Goal: Find specific page/section: Find specific page/section

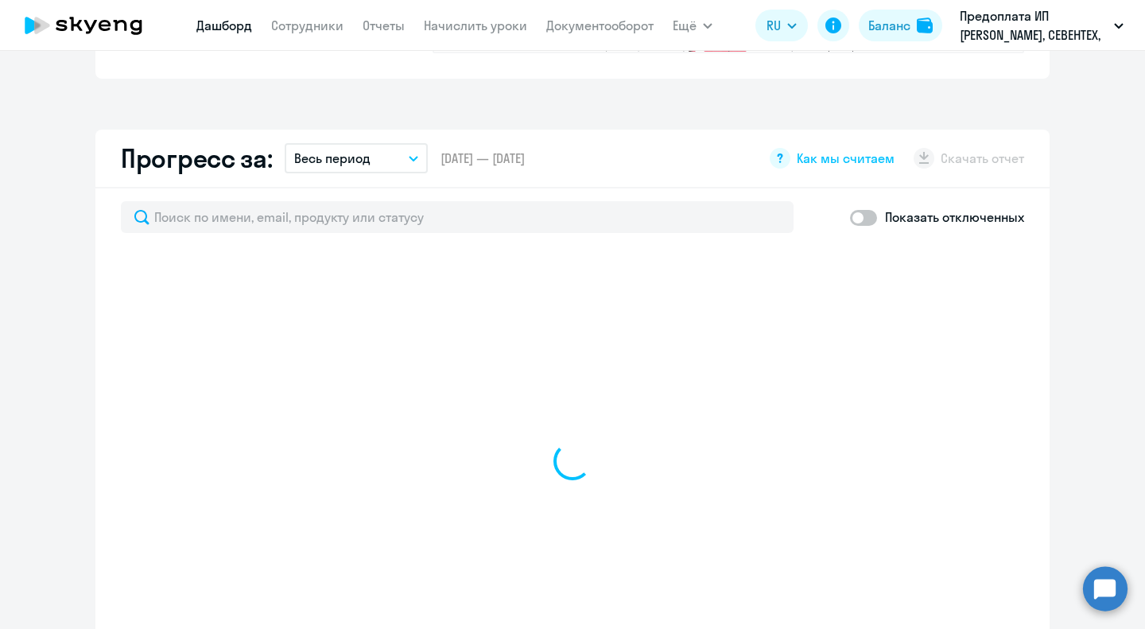
scroll to position [874, 0]
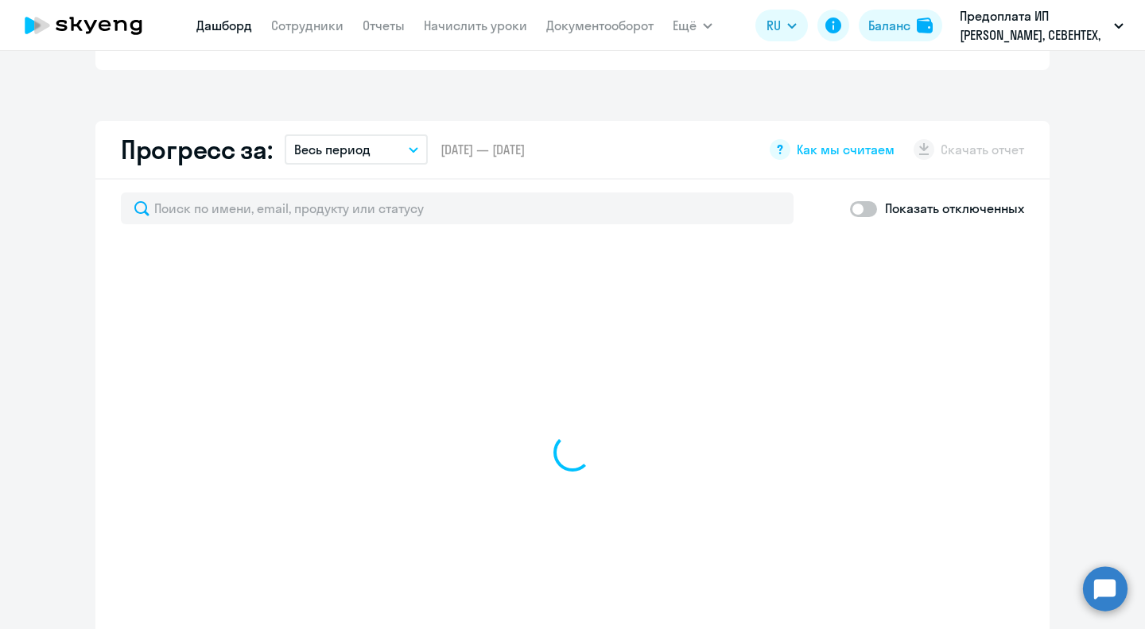
select select "30"
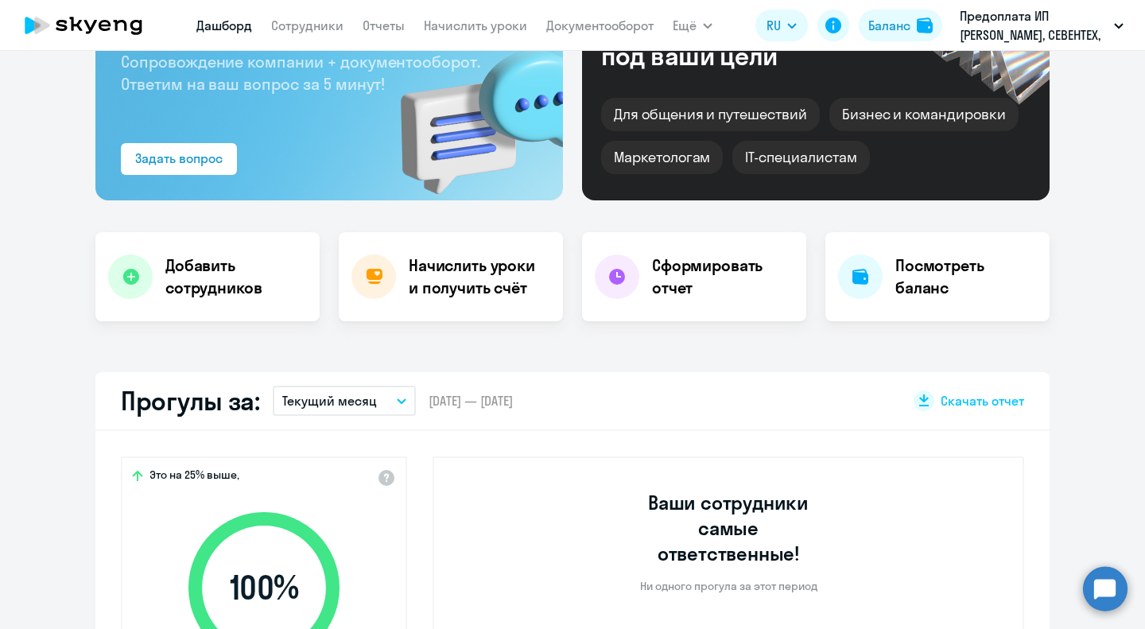
scroll to position [0, 0]
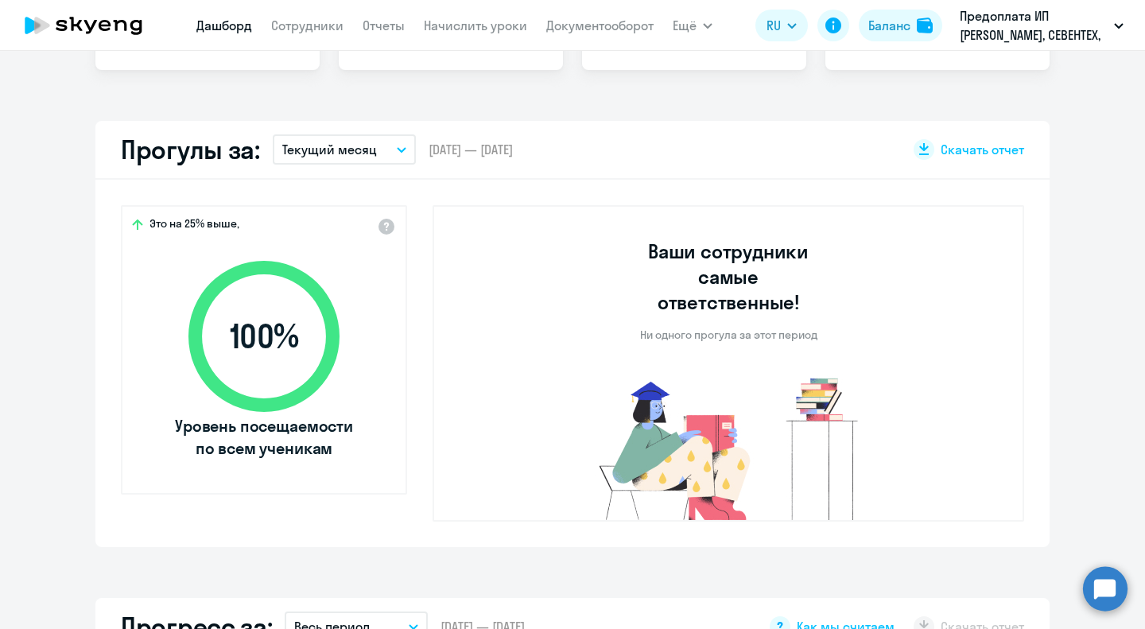
select select "30"
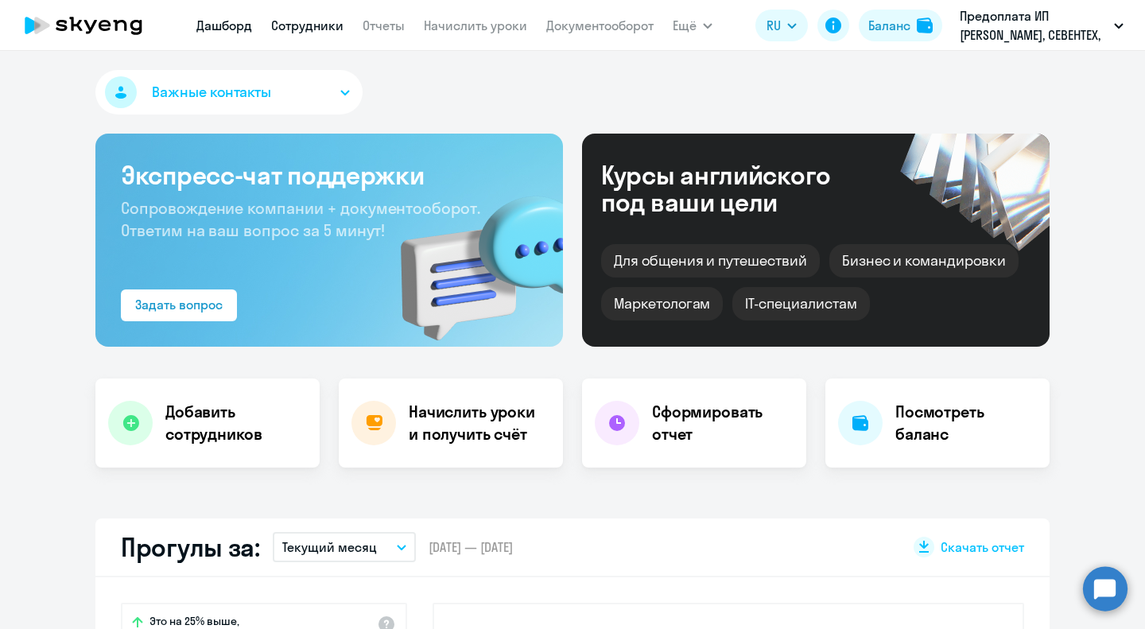
click at [299, 26] on link "Сотрудники" at bounding box center [307, 25] width 72 height 16
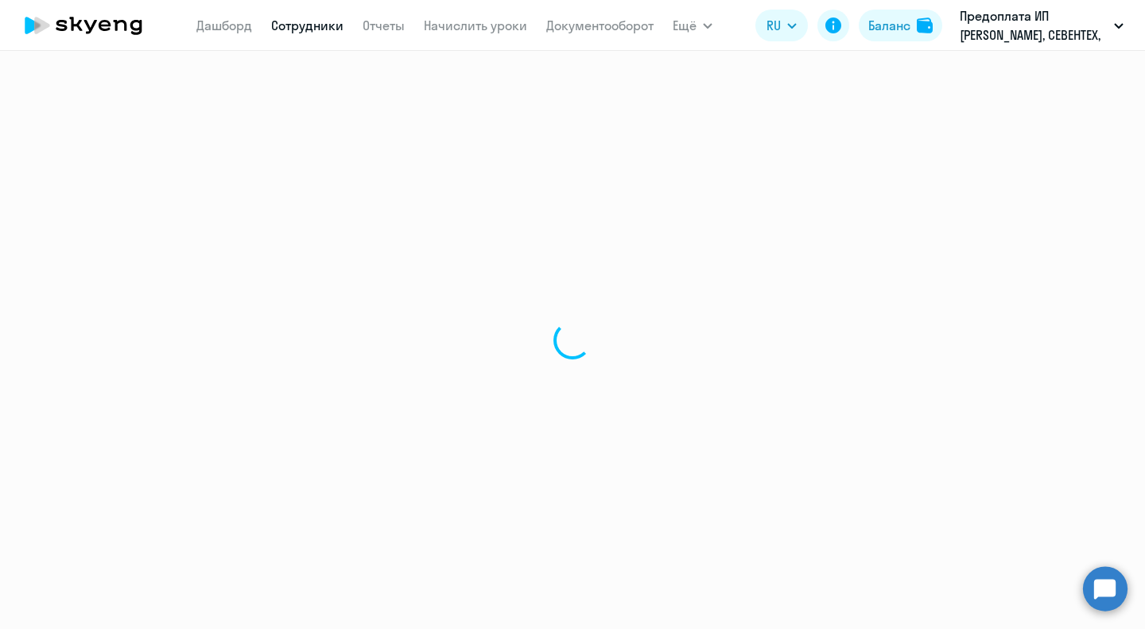
select select "30"
